Goal: Obtain resource: Obtain resource

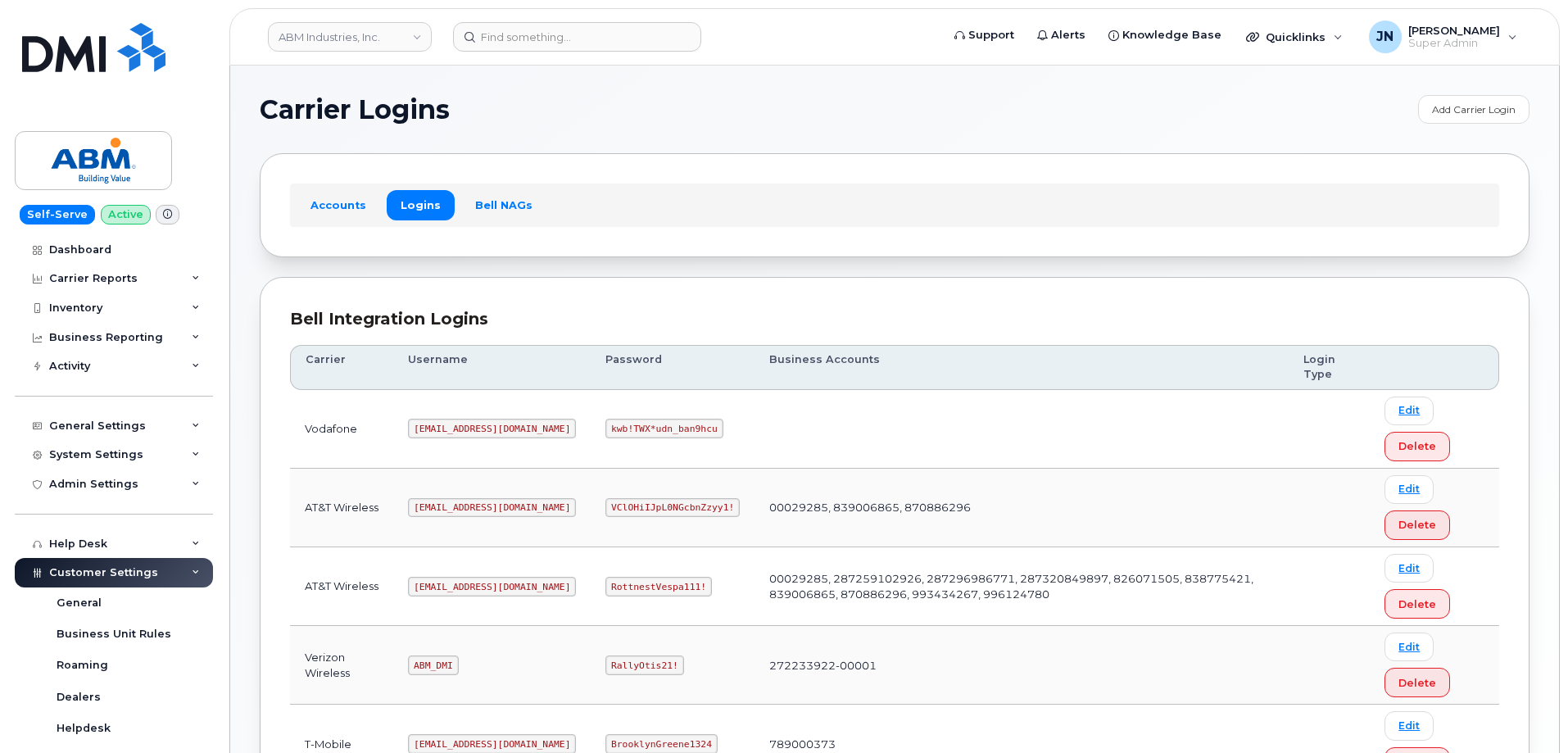
scroll to position [250, 0]
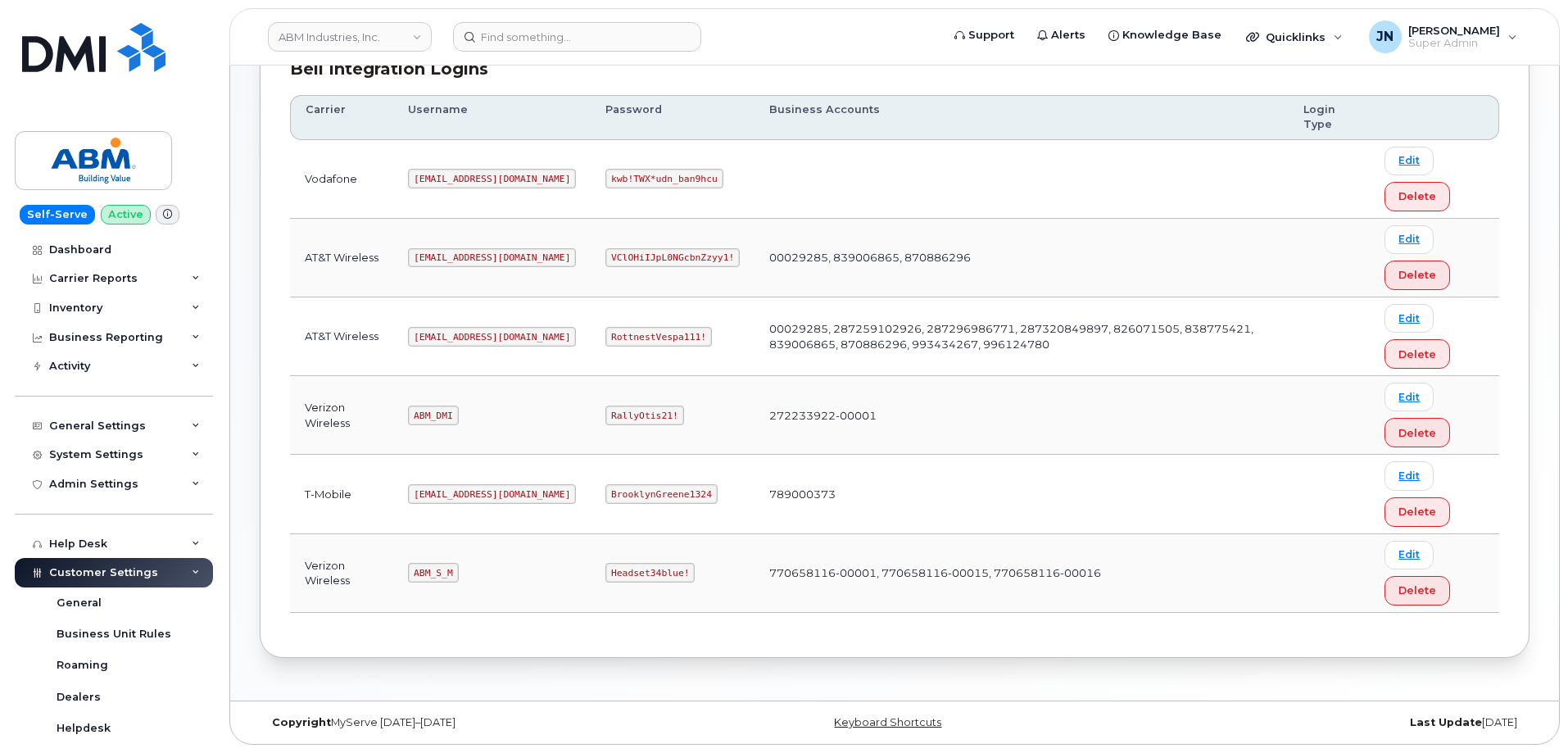
click at [436, 575] on code "ABM_S_M" at bounding box center [433, 573] width 50 height 20
copy code "ABM_S_M"
click at [611, 493] on code "BrooklynGreene1324" at bounding box center [661, 494] width 111 height 20
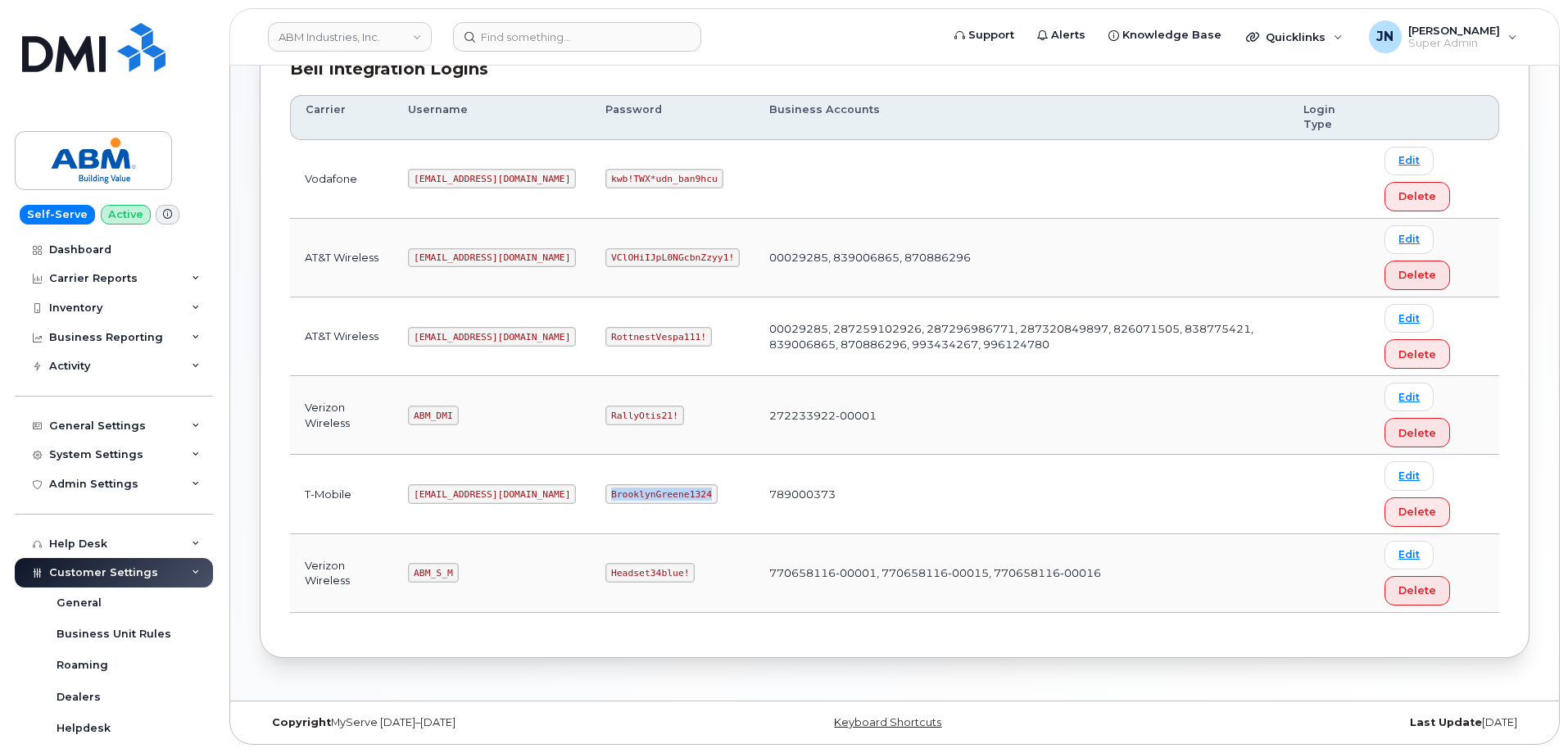
copy code "BrooklynGreene1324"
click at [605, 569] on code "Headset34blue!" at bounding box center [650, 573] width 89 height 20
click at [430, 568] on code "ABM_S_M" at bounding box center [433, 573] width 50 height 20
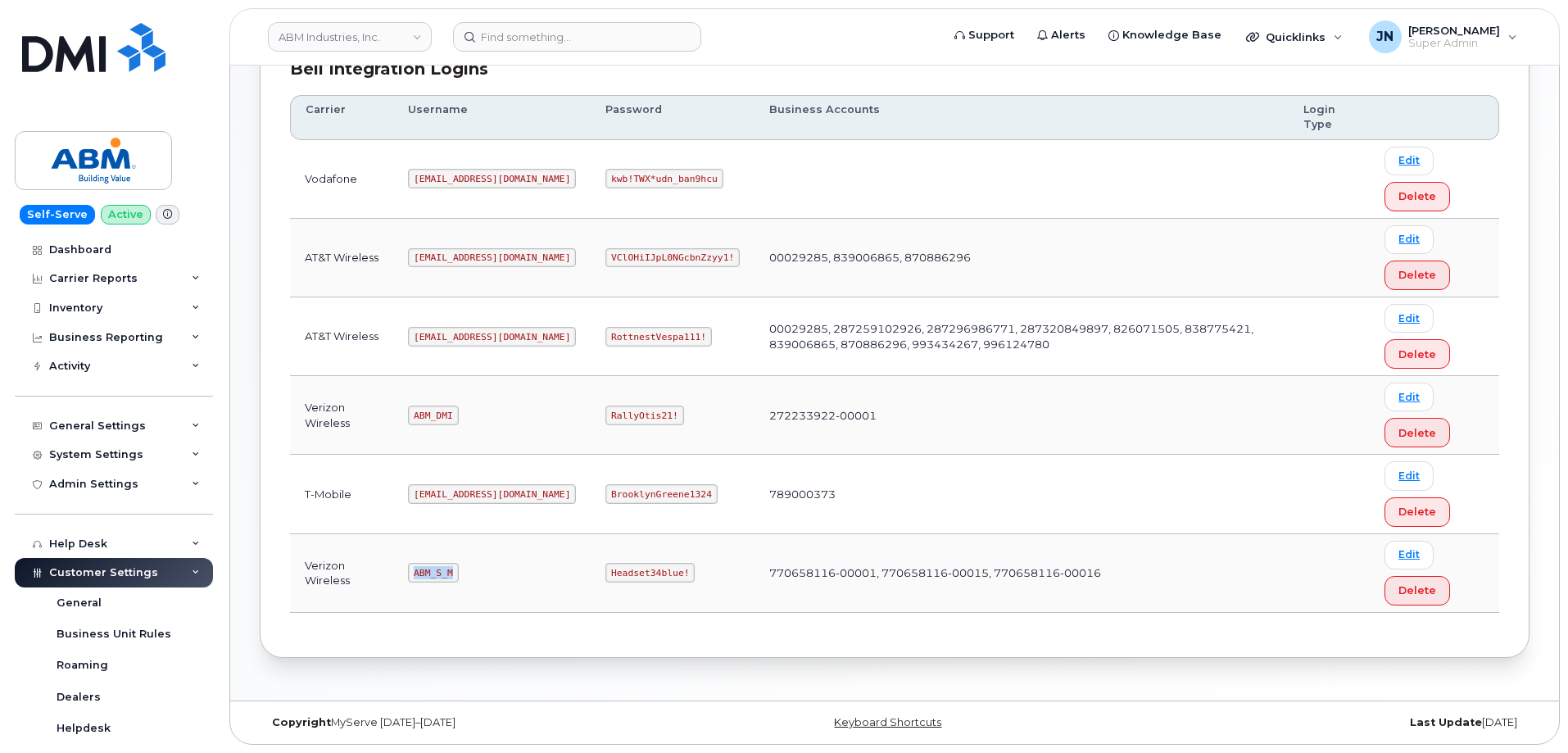
click at [430, 568] on code "ABM_S_M" at bounding box center [433, 573] width 50 height 20
copy code "ABM_S_M"
click at [605, 571] on code "Headset34blue!" at bounding box center [650, 573] width 89 height 20
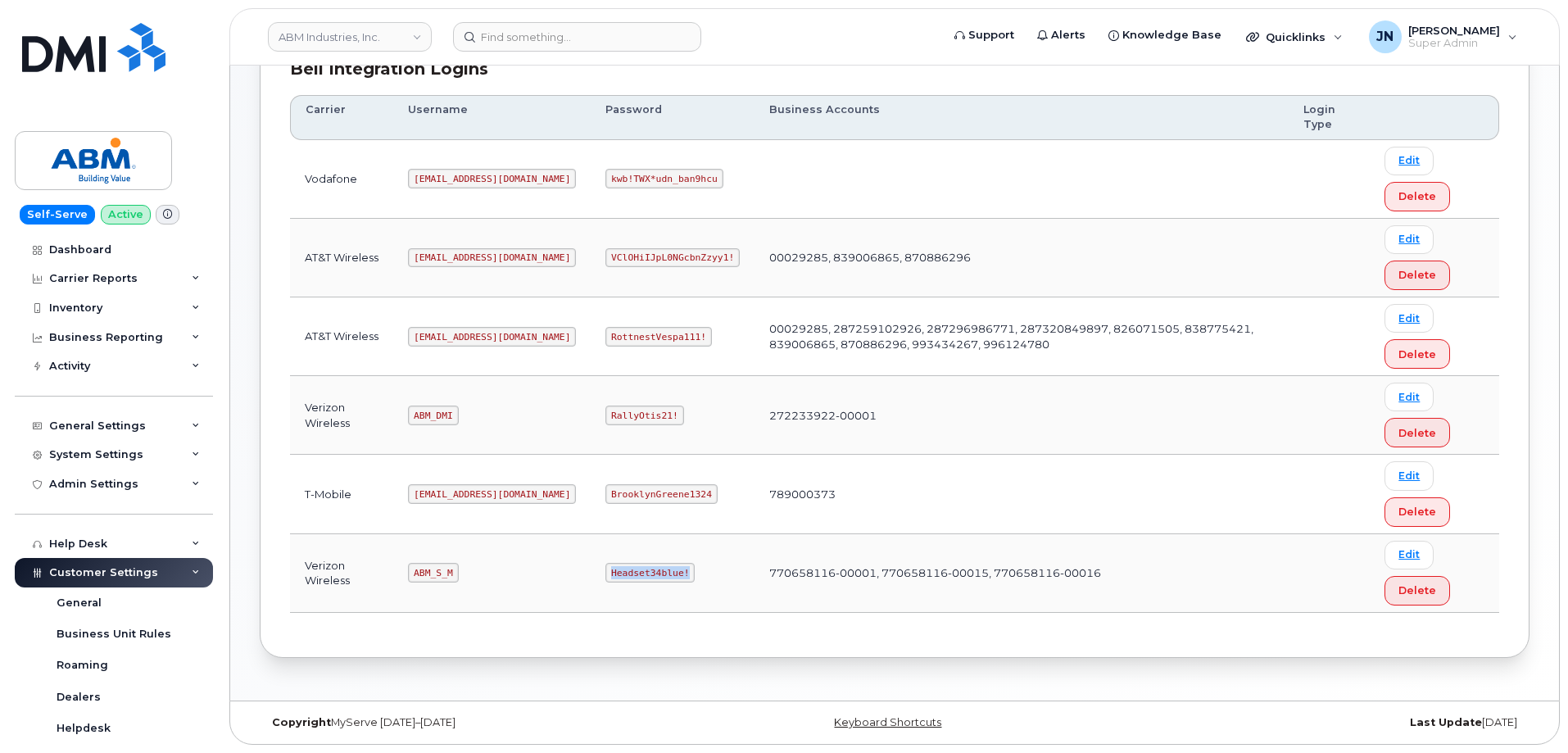
copy code "Headset34blue!"
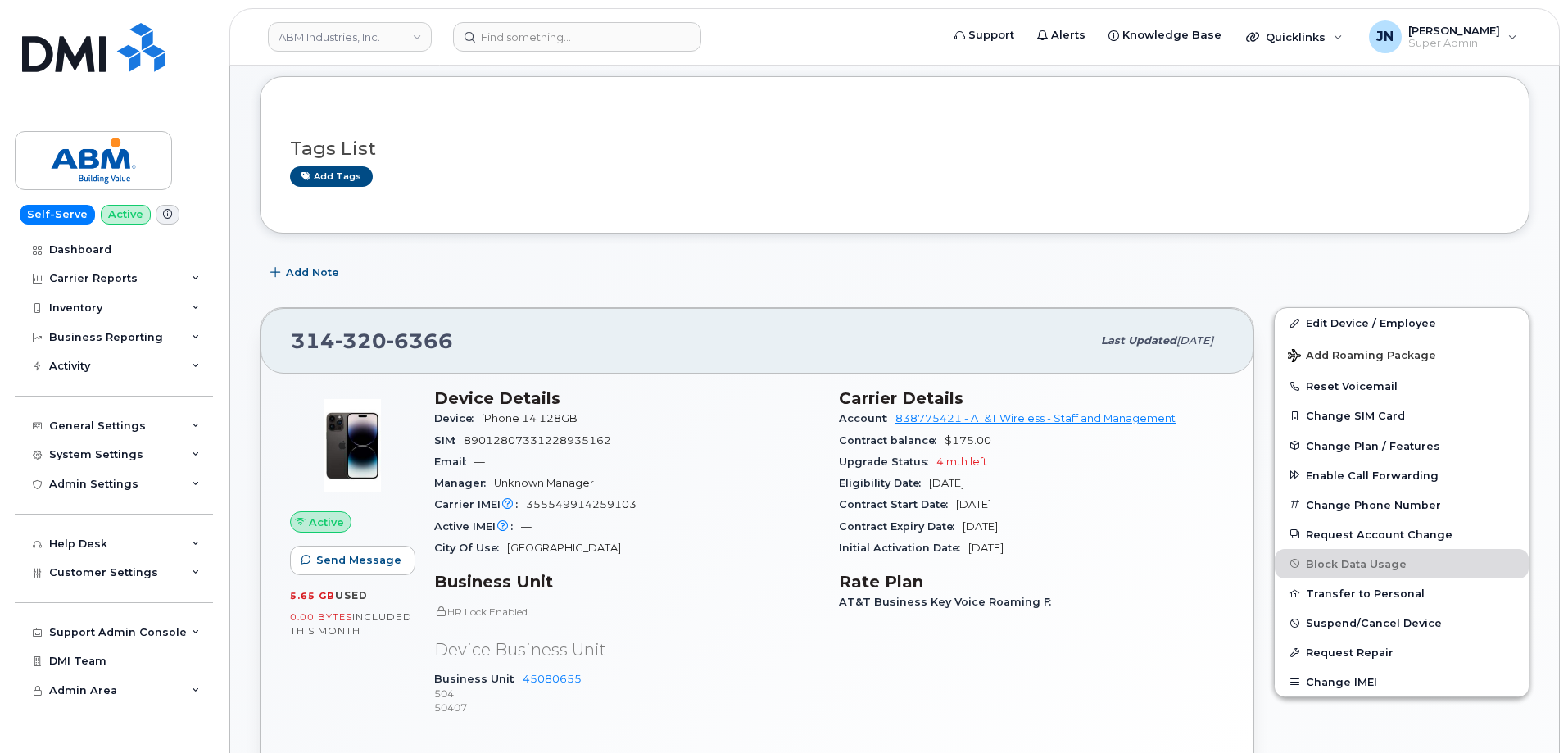
scroll to position [219, 0]
